Goal: Transaction & Acquisition: Book appointment/travel/reservation

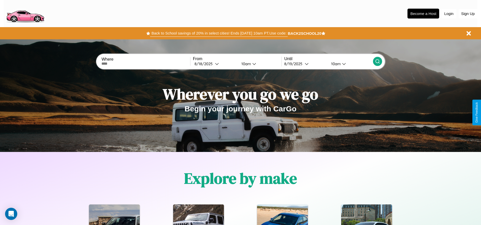
click at [219, 33] on button "Back to School savings of 20% in select cities! Ends [DATE] 10am PT. Use code:" at bounding box center [219, 33] width 138 height 7
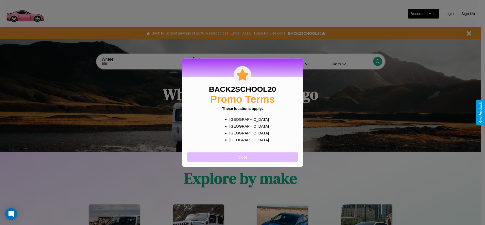
click at [243, 157] on button "Close" at bounding box center [242, 156] width 111 height 9
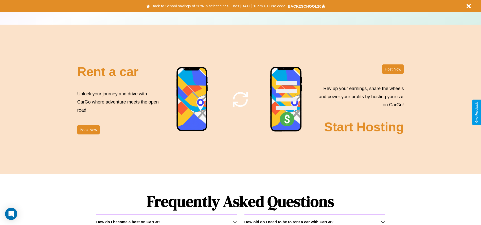
scroll to position [614, 0]
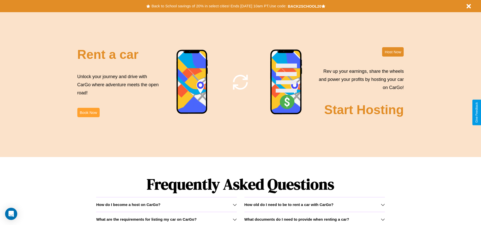
click at [88, 112] on button "Book Now" at bounding box center [88, 112] width 22 height 9
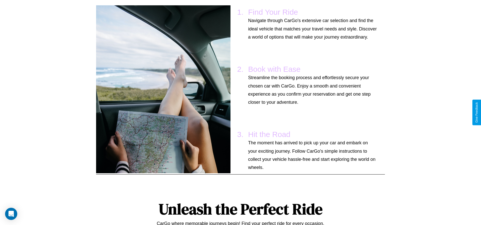
scroll to position [49, 0]
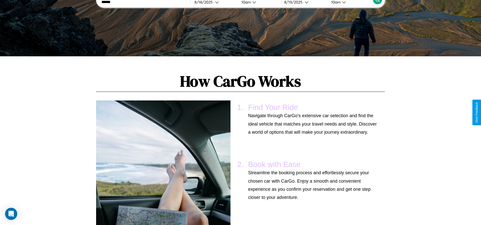
type input "******"
click at [378, 2] on icon at bounding box center [377, -1] width 5 height 5
